Goal: Check status: Check status

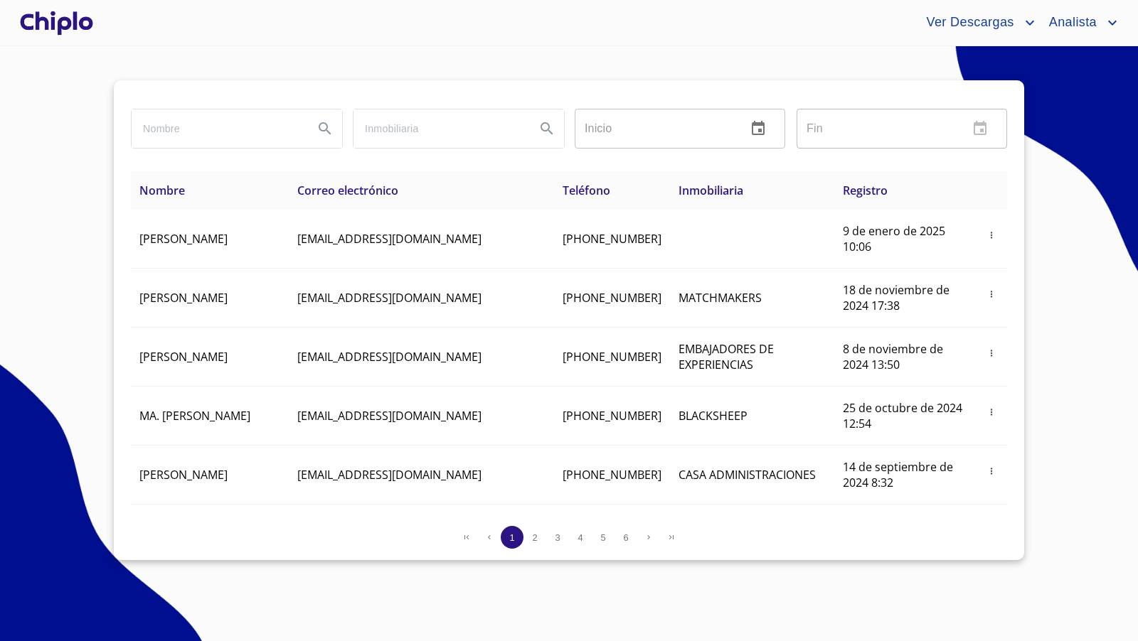
click at [82, 26] on div at bounding box center [56, 23] width 79 height 46
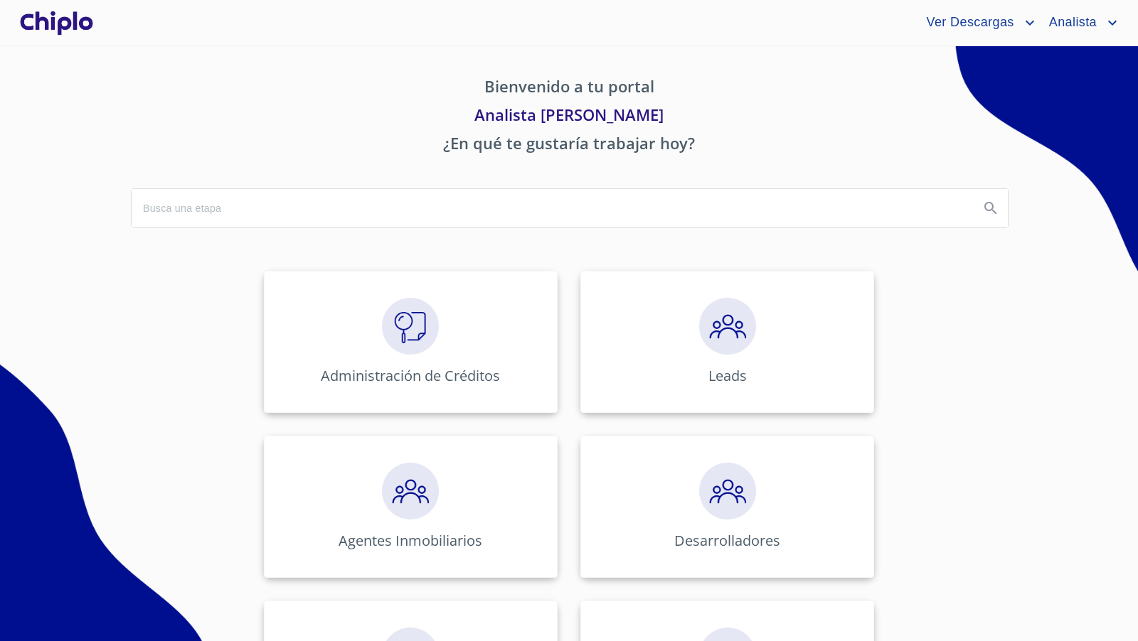
click at [508, 257] on div "Bienvenido a tu portal Analista Enrique ¿En qué te gustaría trabajar hoy? Admin…" at bounding box center [569, 646] width 910 height 1200
click at [394, 336] on img at bounding box center [410, 326] width 57 height 57
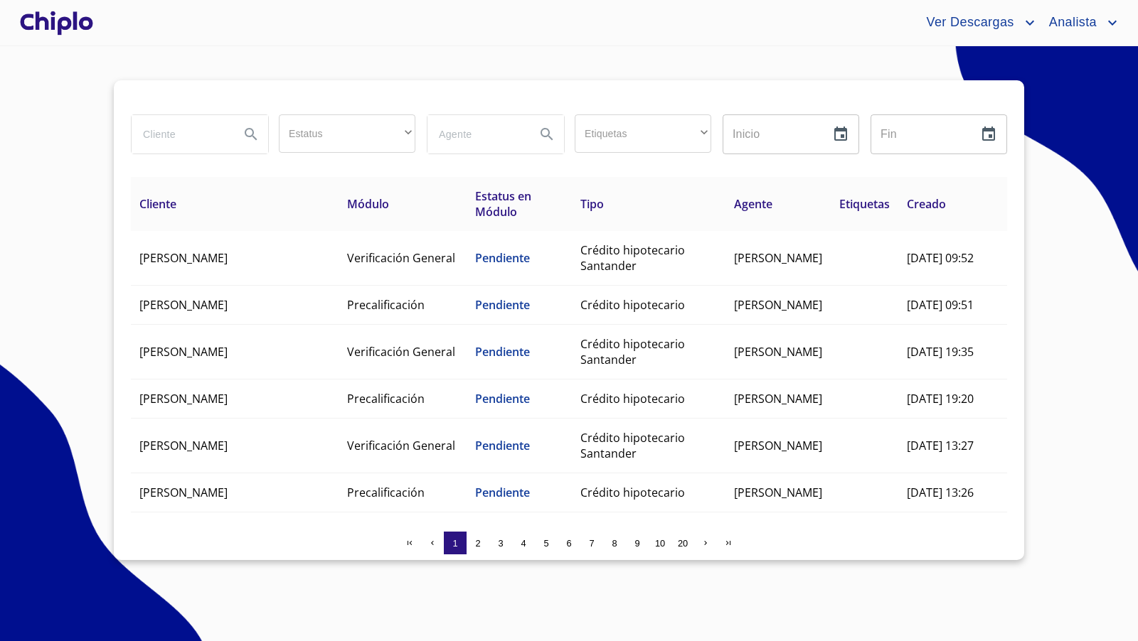
click at [177, 139] on input "search" at bounding box center [180, 134] width 97 height 38
type input "francisco"
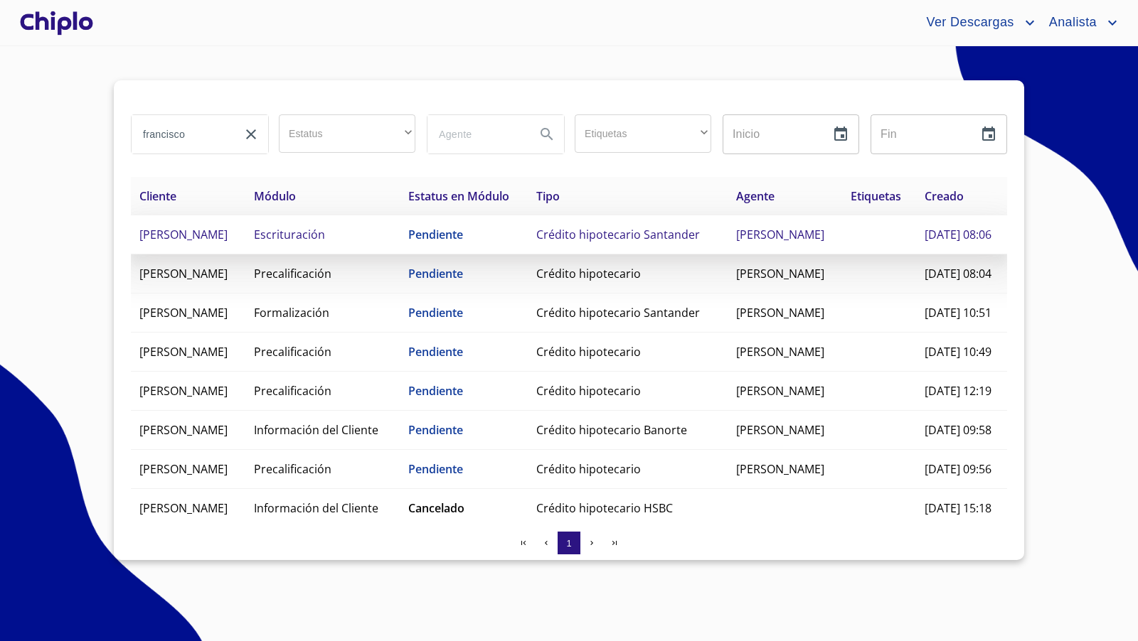
click at [181, 242] on span "FRANCISCO JOSUE CARRILLO BALLESTEROS" at bounding box center [183, 235] width 88 height 16
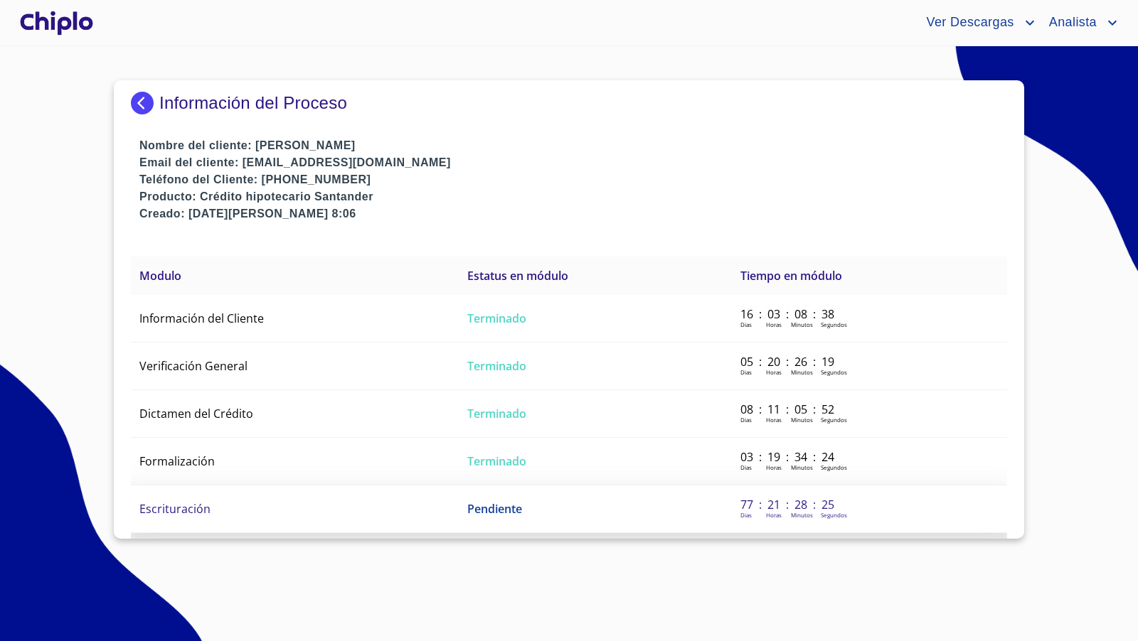
click at [196, 503] on span "Escrituración" at bounding box center [174, 509] width 71 height 16
